Goal: Task Accomplishment & Management: Manage account settings

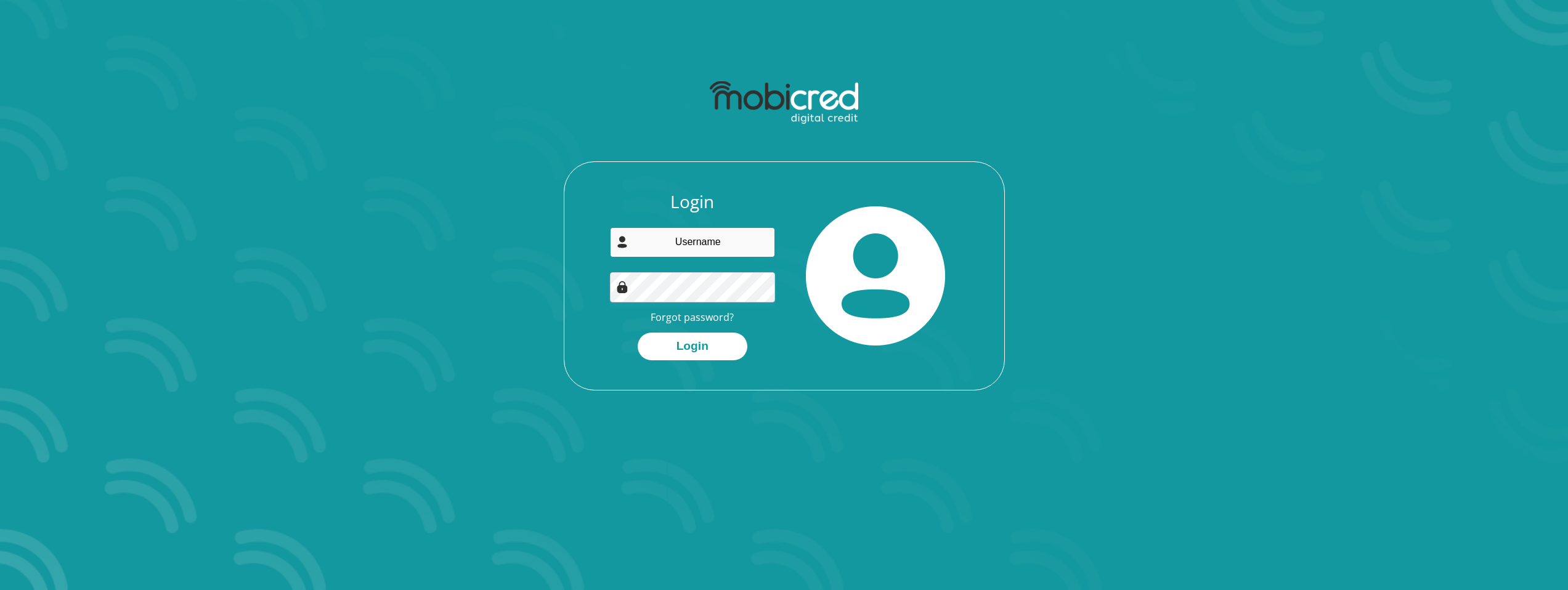
click at [707, 239] on input "email" at bounding box center [692, 242] width 165 height 30
click at [707, 345] on button "Login" at bounding box center [692, 346] width 110 height 28
click at [697, 218] on div "Login Forgot password? Login" at bounding box center [692, 276] width 184 height 169
click at [697, 234] on input "email" at bounding box center [692, 242] width 165 height 30
type input "[EMAIL_ADDRESS][DOMAIN_NAME]"
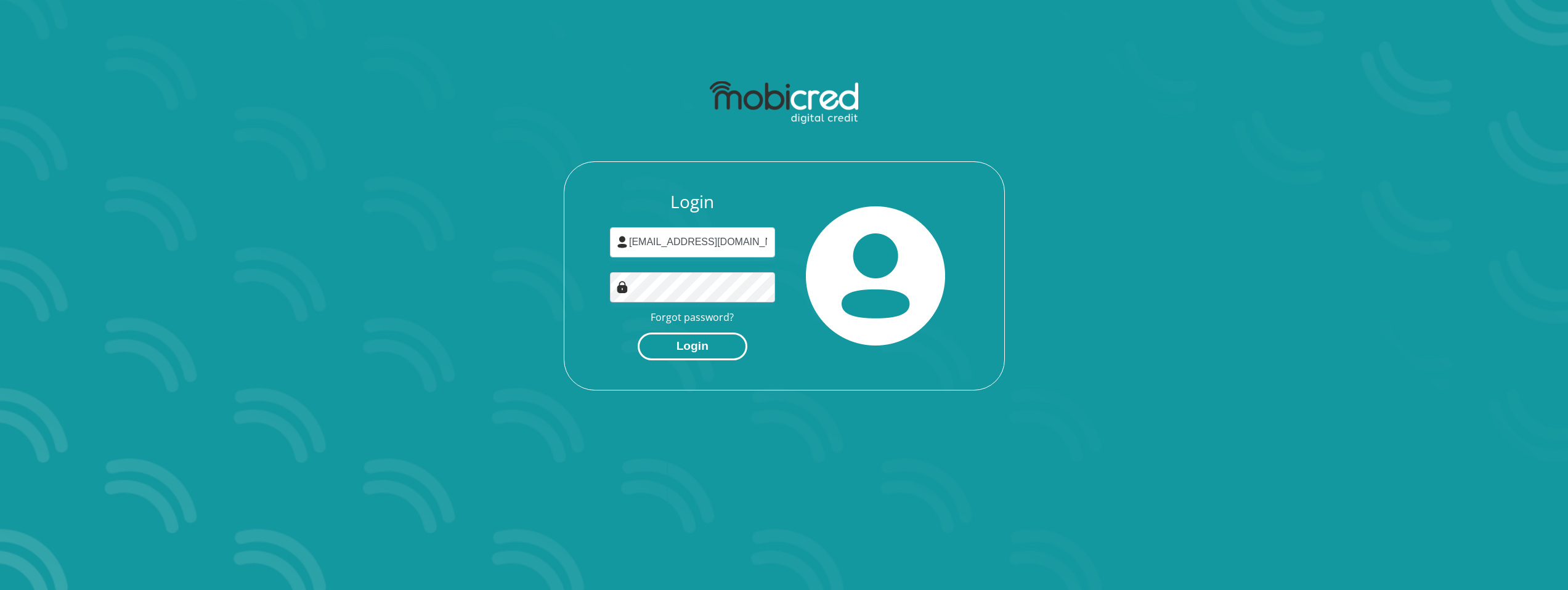
click at [705, 344] on button "Login" at bounding box center [692, 346] width 110 height 28
